Goal: Information Seeking & Learning: Learn about a topic

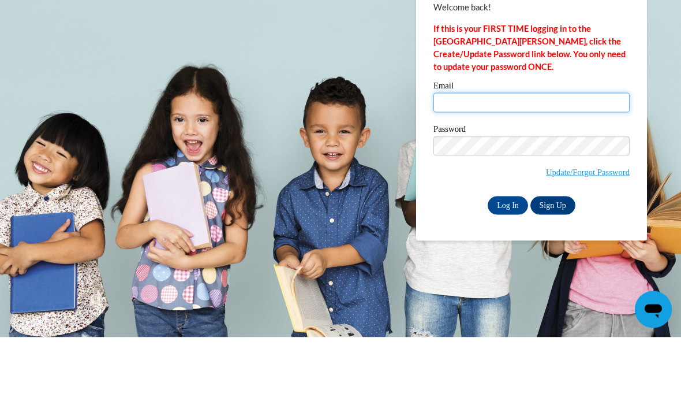
type input "[EMAIL_ADDRESS][DOMAIN_NAME]"
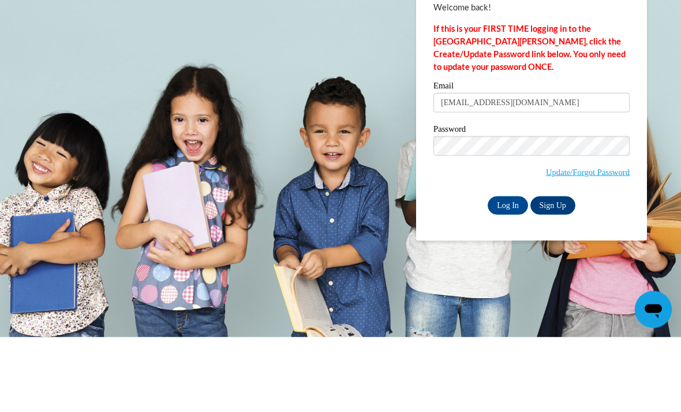
click at [508, 271] on input "Log In" at bounding box center [508, 280] width 40 height 18
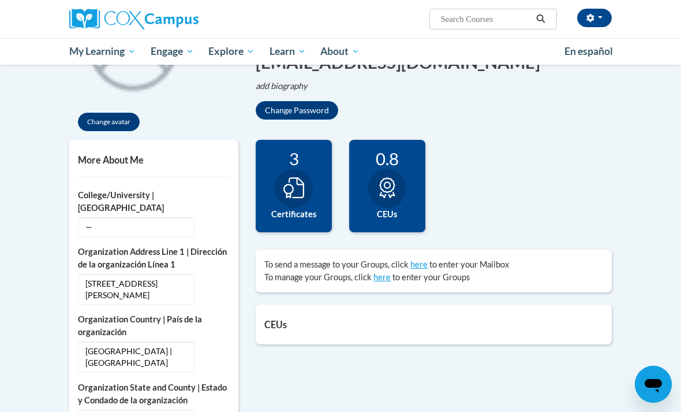
scroll to position [191, 0]
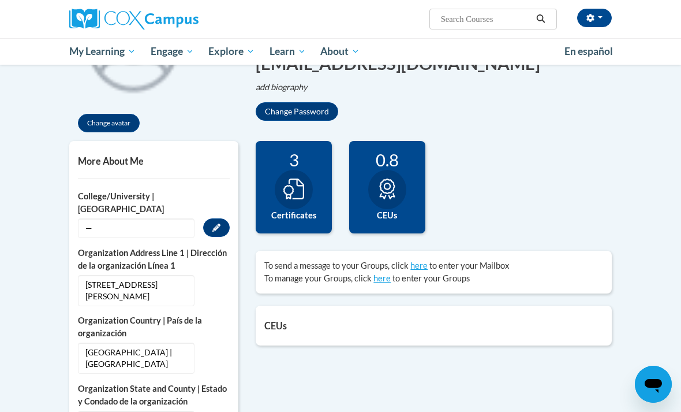
click at [218, 222] on button "Edit" at bounding box center [216, 227] width 27 height 18
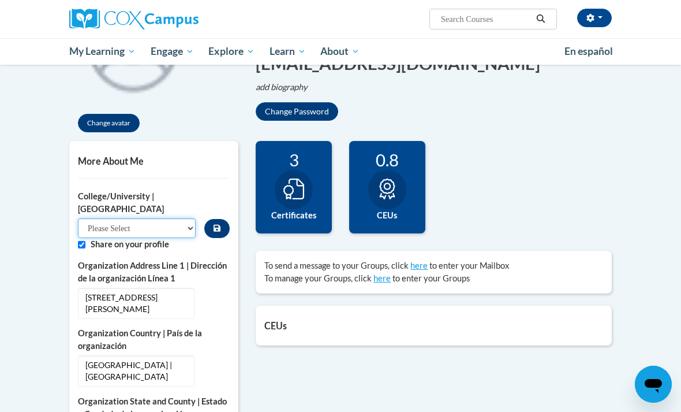
click at [146, 223] on select "Please Select College/University Staff | Empleado universitario College/Univers…" at bounding box center [137, 228] width 118 height 20
select select "99b32b07-cffc-426c-8bf6-0cd77760d84b"
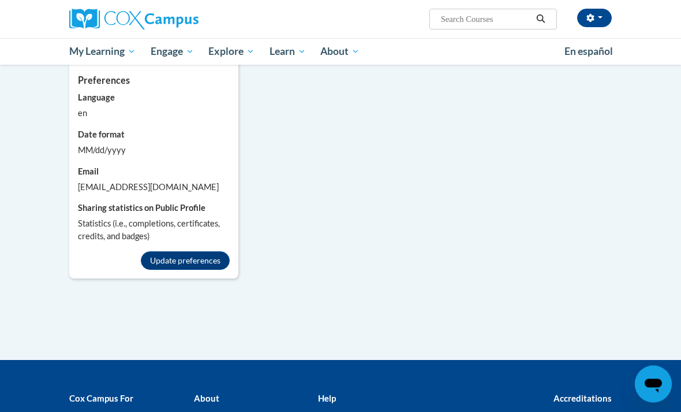
scroll to position [1006, 0]
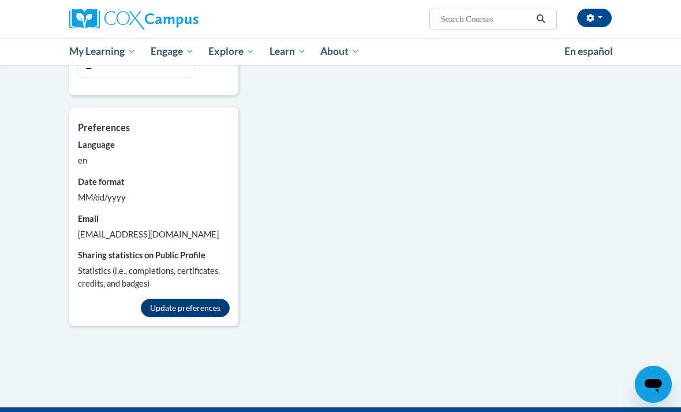
click at [203, 304] on button "Update preferences" at bounding box center [185, 307] width 89 height 18
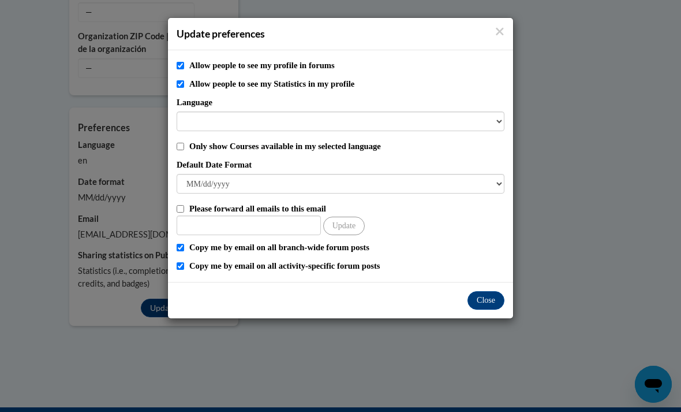
click at [491, 32] on h4 "Update preferences" at bounding box center [341, 34] width 328 height 14
click at [503, 26] on icon "Close" at bounding box center [499, 31] width 9 height 12
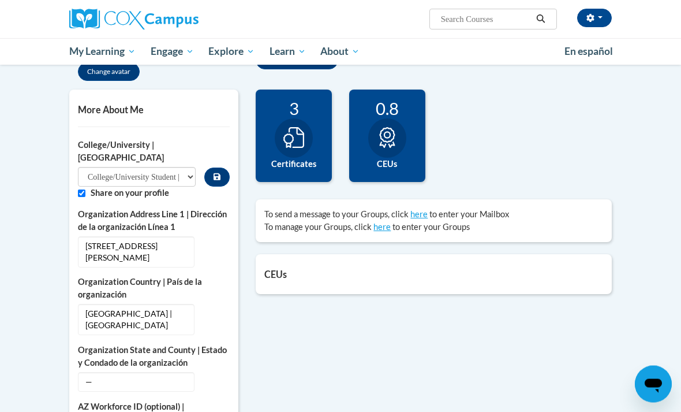
scroll to position [242, 0]
click at [0, 0] on span "My Course Progress" at bounding box center [0, 0] width 0 height 0
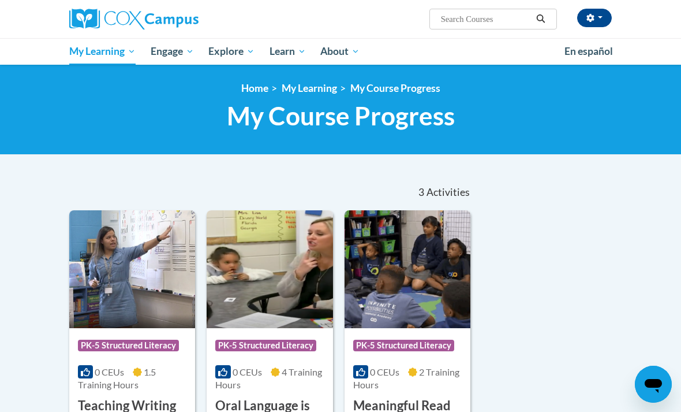
click at [479, 13] on input "Search..." at bounding box center [486, 19] width 92 height 14
click at [558, 135] on div "<en>My Learning</en><fr>New fr_My Learning</fr><it>New it_My Learning</it><de>N…" at bounding box center [341, 109] width 560 height 55
click at [481, 17] on input "Search..." at bounding box center [486, 19] width 92 height 14
click at [482, 23] on input "Search..." at bounding box center [486, 19] width 92 height 14
type input "Reading fluency"
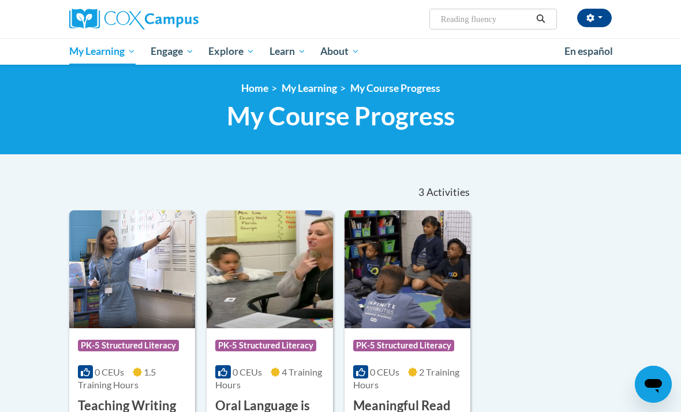
click at [545, 19] on icon "Search" at bounding box center [541, 18] width 10 height 9
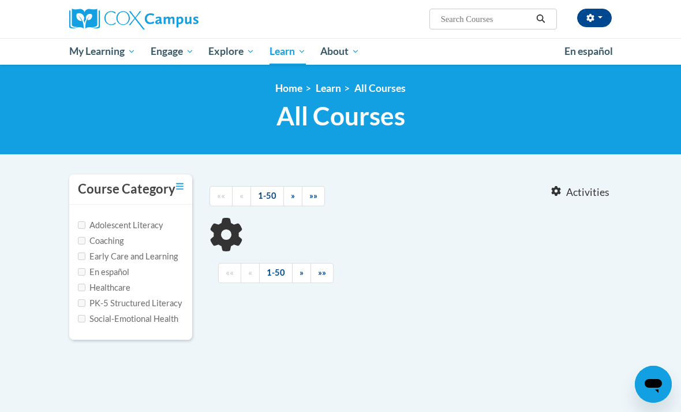
type input "Reading fluency"
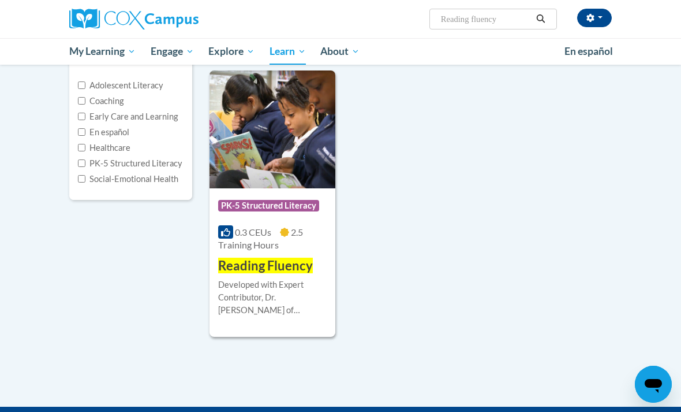
scroll to position [141, 0]
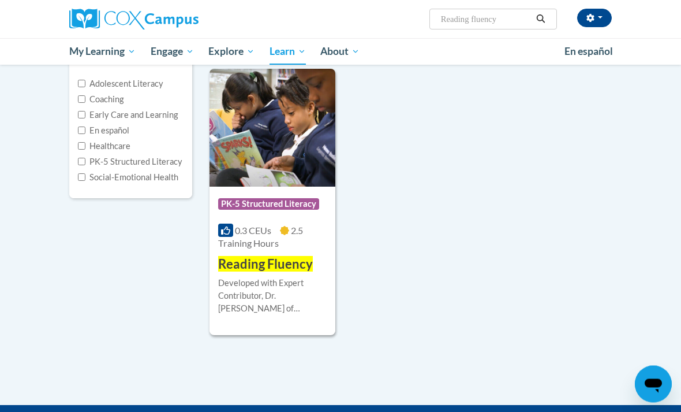
click at [266, 285] on div "Developed with Expert Contributor, Dr. Laura Rhinehart of University California…" at bounding box center [272, 296] width 109 height 38
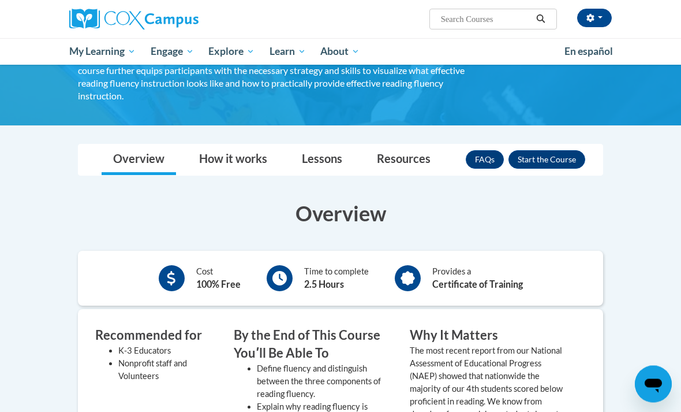
click at [554, 151] on button "Enroll" at bounding box center [547, 160] width 77 height 18
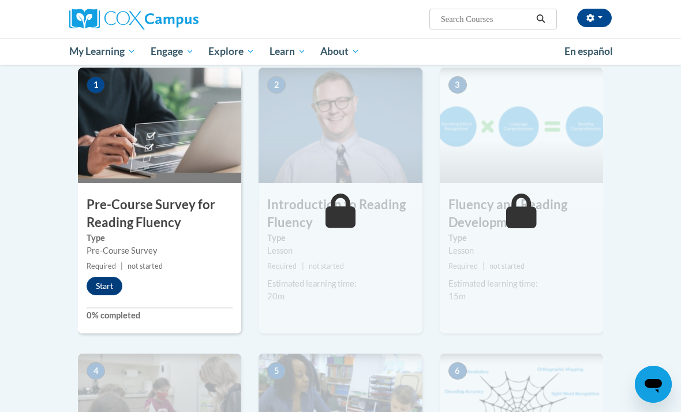
scroll to position [222, 0]
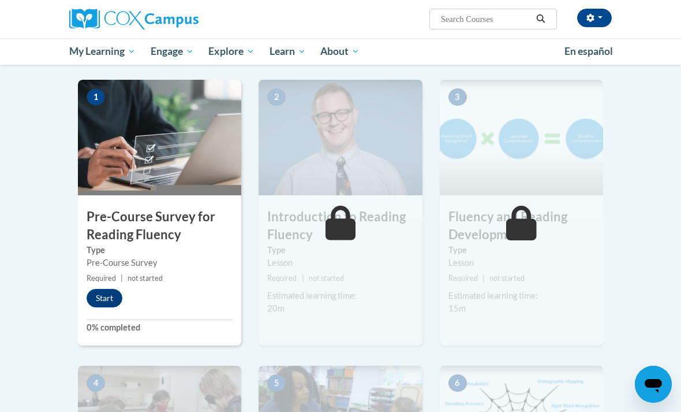
click at [105, 297] on button "Start" at bounding box center [105, 298] width 36 height 18
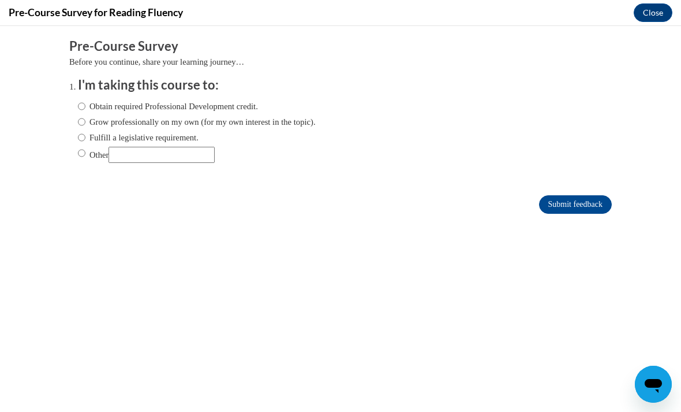
scroll to position [0, 0]
click at [85, 103] on input "Obtain required Professional Development credit." at bounding box center [82, 106] width 8 height 13
radio input "true"
click at [562, 205] on input "Submit feedback" at bounding box center [575, 204] width 73 height 18
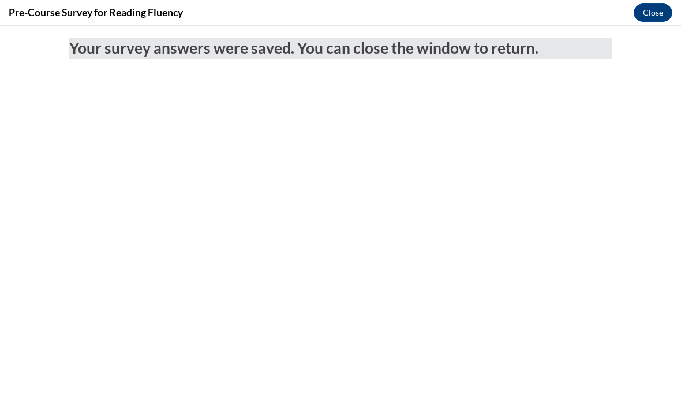
click at [655, 9] on button "Close" at bounding box center [653, 12] width 39 height 18
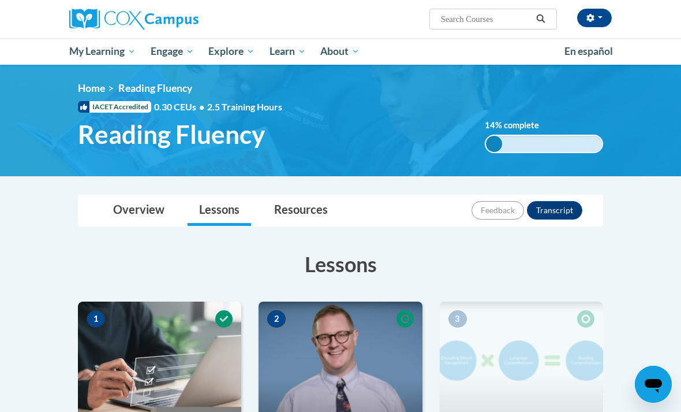
click at [481, 17] on input "Search..." at bounding box center [486, 19] width 92 height 14
click at [505, 17] on input "Search..." at bounding box center [486, 19] width 92 height 14
type input "Simple view reading"
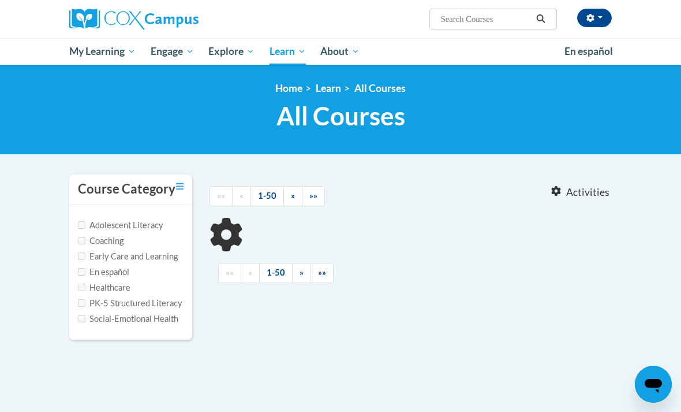
type input "Simple view reading"
